Goal: Task Accomplishment & Management: Use online tool/utility

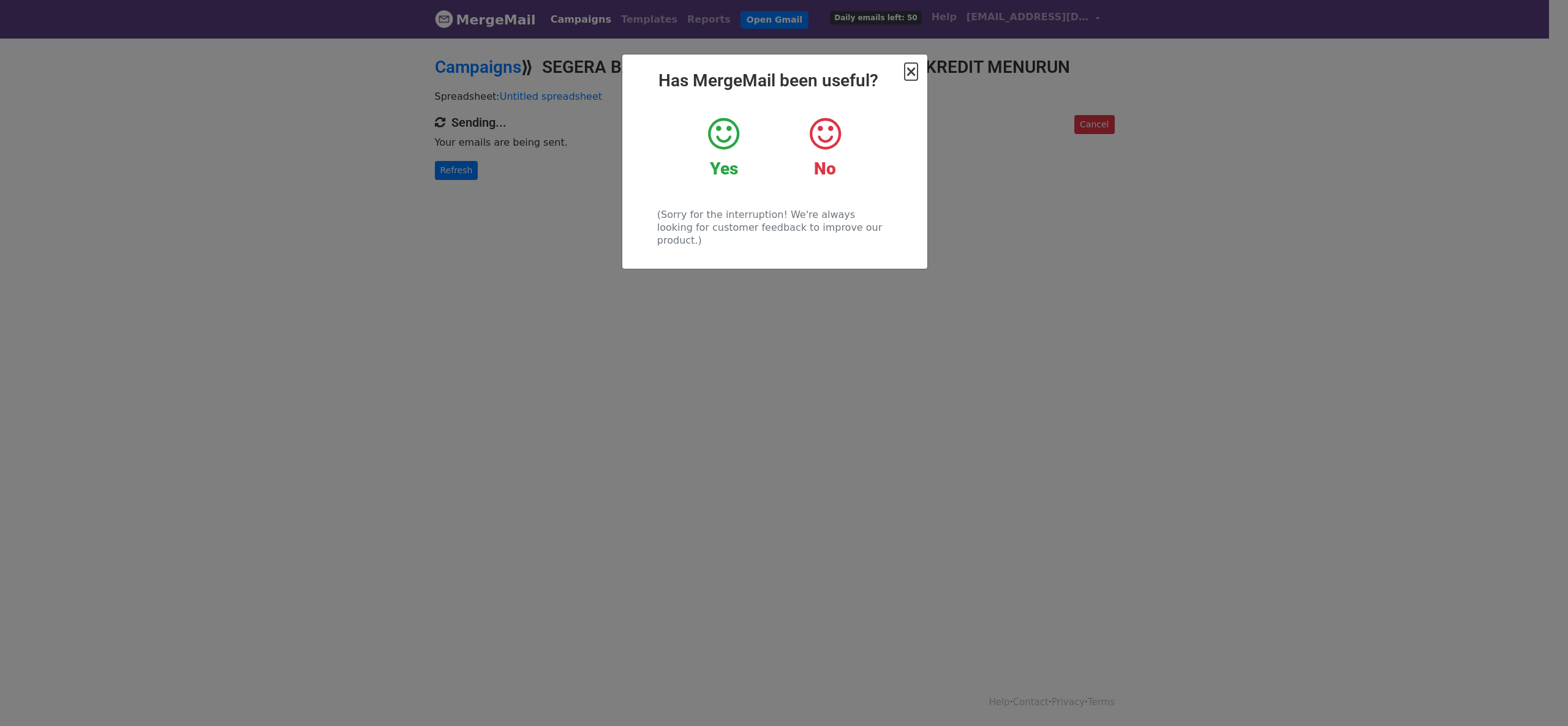
click at [912, 68] on span "×" at bounding box center [911, 71] width 12 height 17
click at [912, 68] on h2 "Campaigns ⟫ SEGERA BAYAR TAGIHAN ANDA SEBELUM SKOR KREDIT MENURUN" at bounding box center [774, 67] width 680 height 21
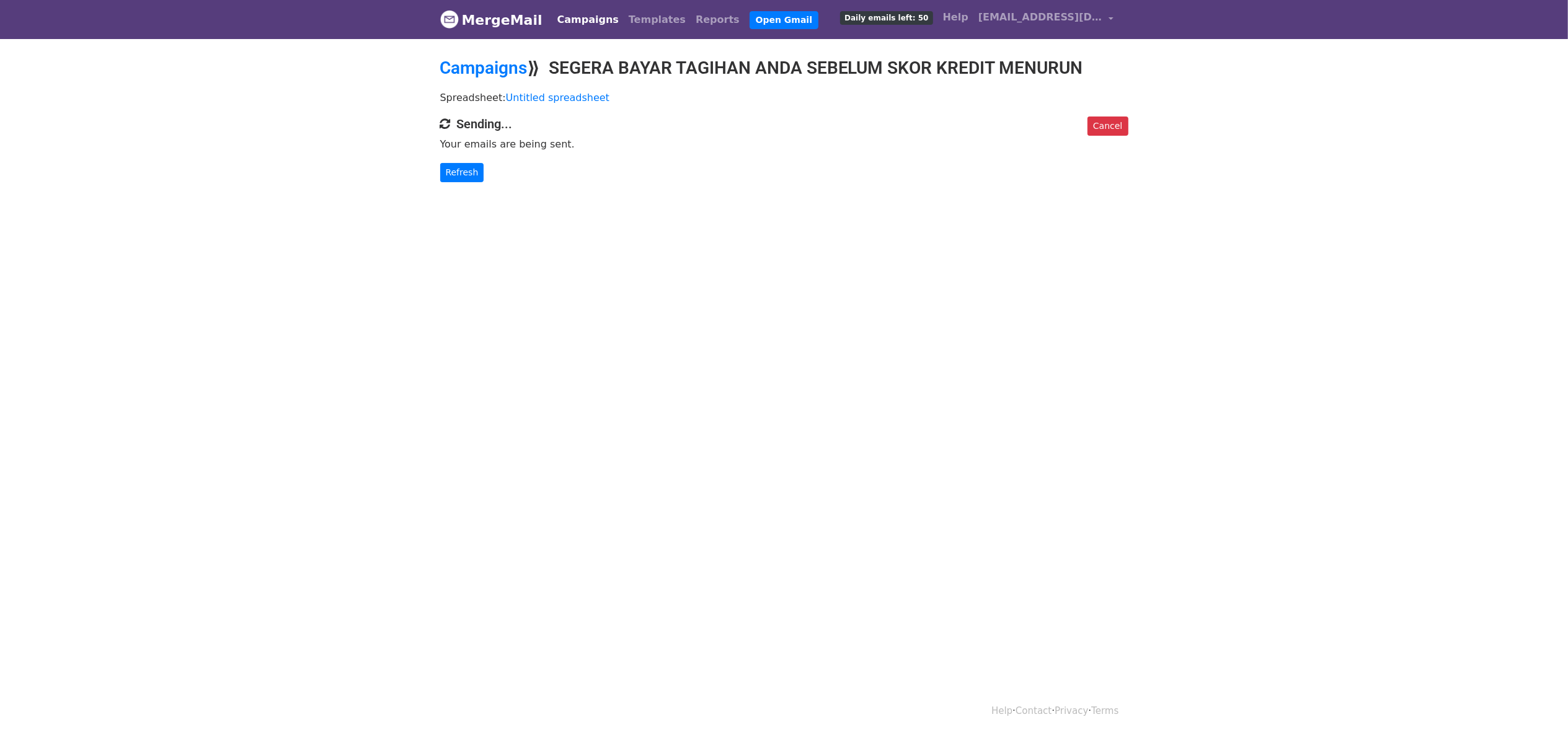
click at [464, 181] on body "MergeMail Campaigns Templates Reports Open Gmail Daily emails left: 50 Help [EM…" at bounding box center [784, 116] width 1568 height 232
drag, startPoint x: 464, startPoint y: 181, endPoint x: 477, endPoint y: 174, distance: 14.8
click at [464, 181] on body "MergeMail Campaigns Templates Reports Open Gmail Daily emails left: 50 Help [EM…" at bounding box center [784, 116] width 1568 height 232
click at [472, 175] on link "Refresh" at bounding box center [462, 172] width 44 height 19
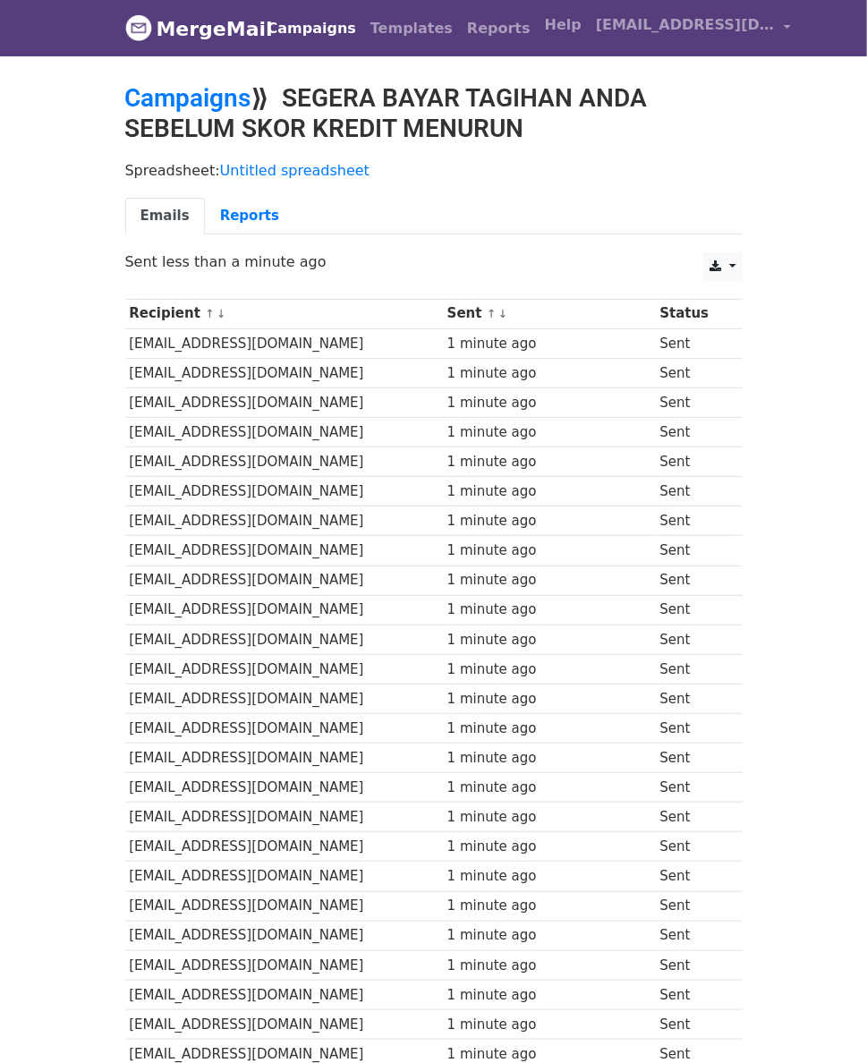
drag, startPoint x: 552, startPoint y: 157, endPoint x: 589, endPoint y: 11, distance: 151.3
click at [553, 153] on div "Spreadsheet: Untitled spreadsheet Emails Reports" at bounding box center [434, 202] width 644 height 100
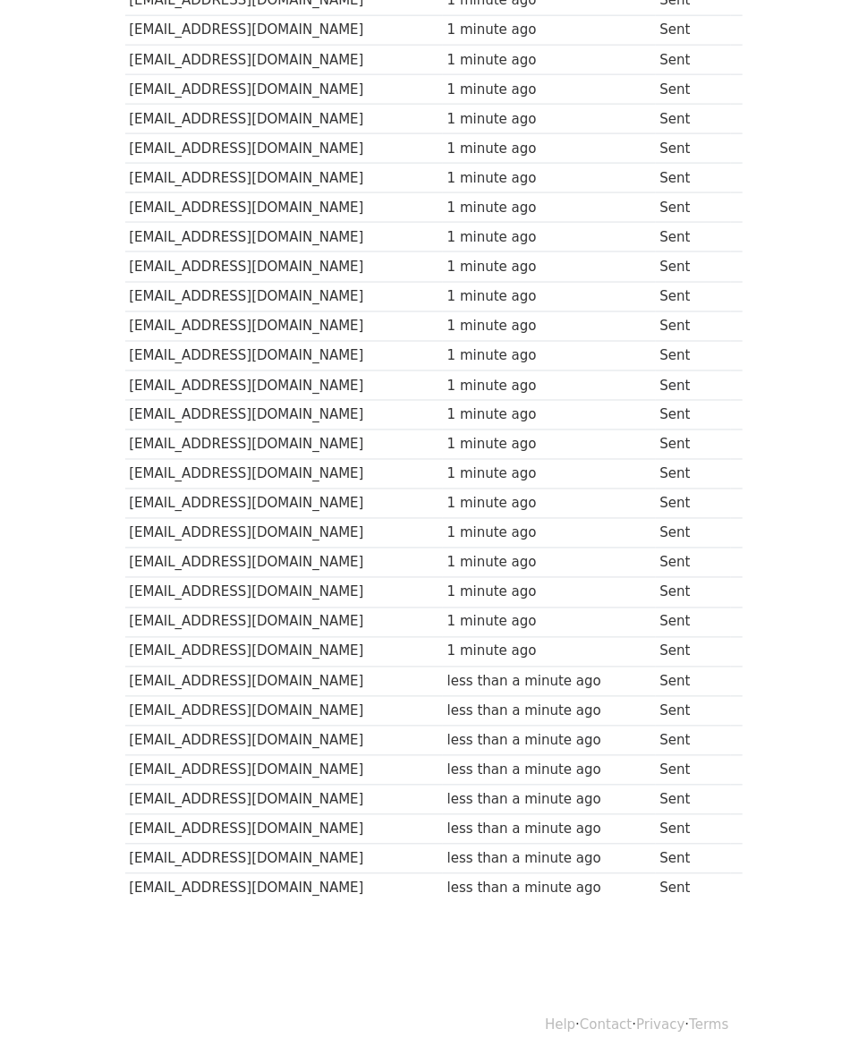
scroll to position [891, 0]
